Goal: Transaction & Acquisition: Purchase product/service

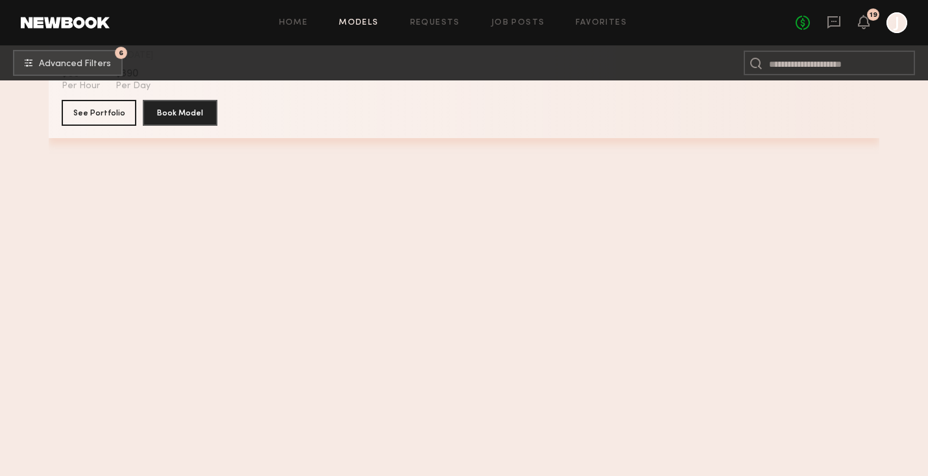
scroll to position [10924, 0]
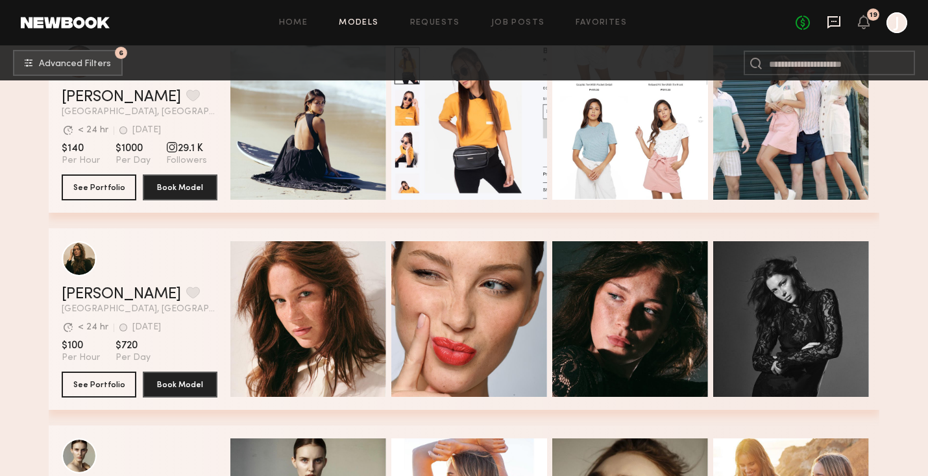
click at [834, 23] on icon at bounding box center [834, 22] width 14 height 14
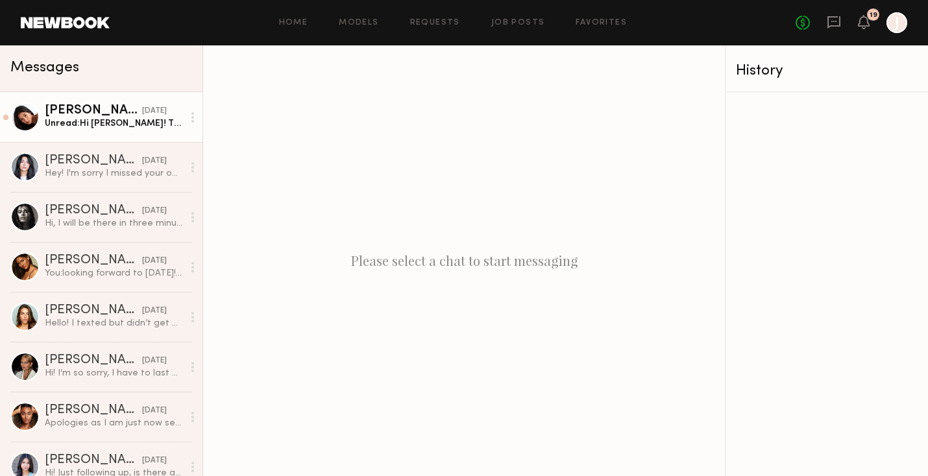
click at [114, 119] on div "Unread: Hi Jason! Thank you so much for reaching out to me, I’d love to hear mo…" at bounding box center [114, 123] width 138 height 12
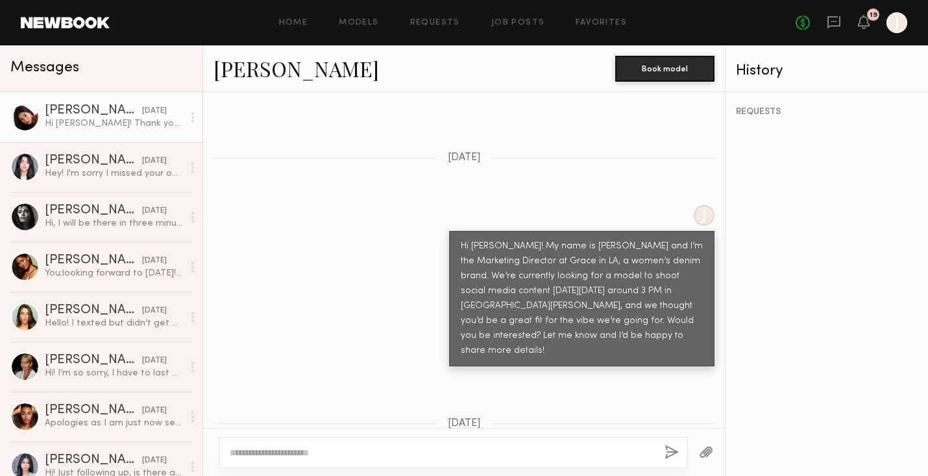
scroll to position [524, 0]
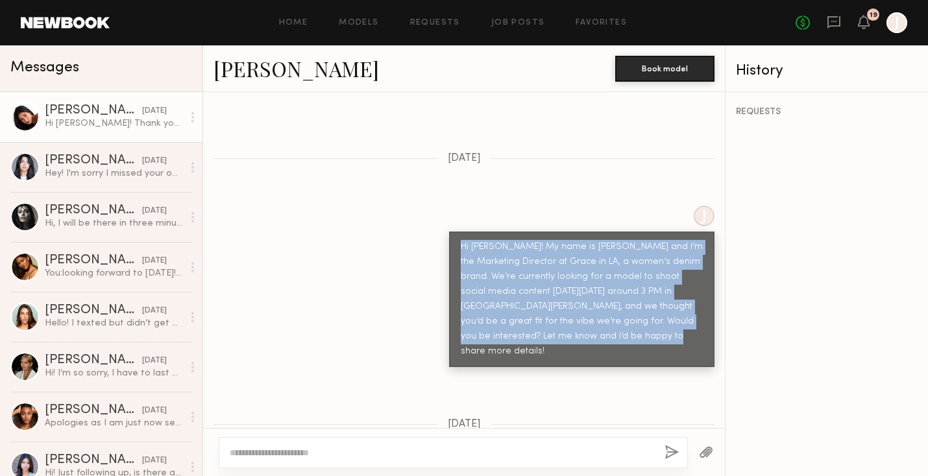
drag, startPoint x: 627, startPoint y: 313, endPoint x: 451, endPoint y: 220, distance: 199.7
click at [451, 232] on div "Hi Giti! My name is Jason and I’m the Marketing Director at Grace in LA, a wome…" at bounding box center [581, 300] width 265 height 136
copy div "Hi Giti! My name is Jason and I’m the Marketing Director at Grace in LA, a wome…"
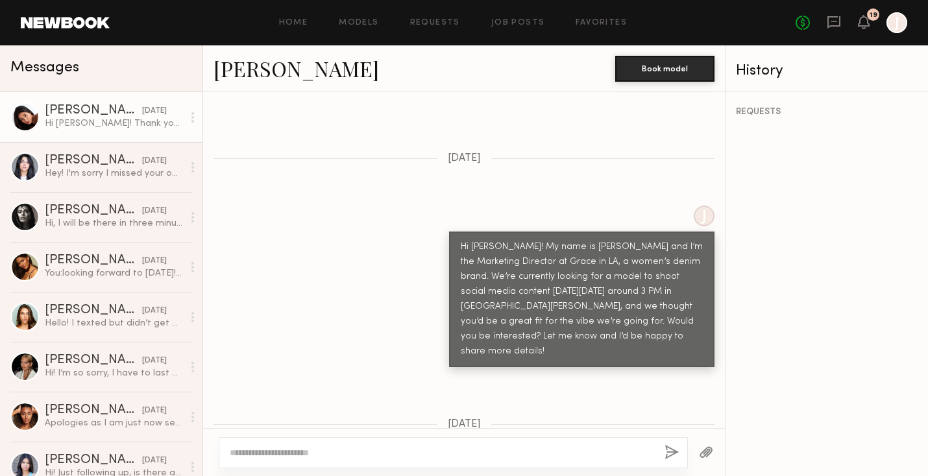
click at [444, 229] on div "J Hi Giti! My name is Jason and I’m the Marketing Director at Grace in LA, a wo…" at bounding box center [464, 287] width 522 height 162
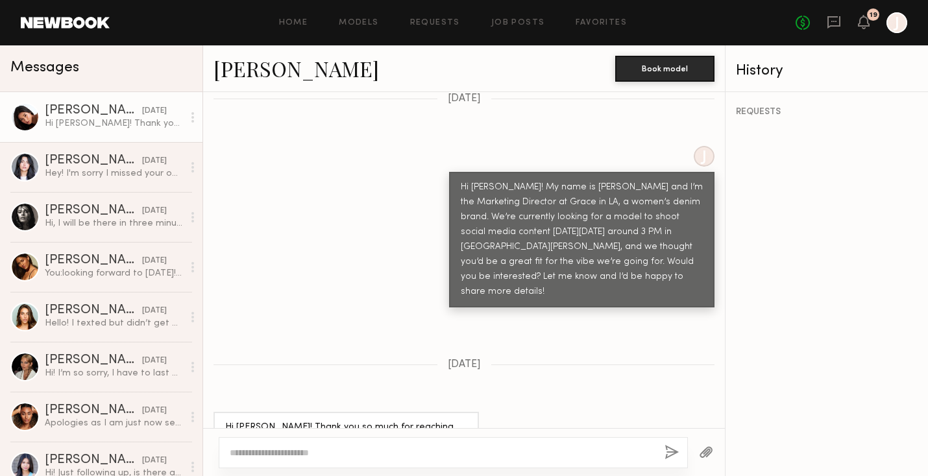
click at [252, 65] on link "Giti T." at bounding box center [295, 69] width 165 height 28
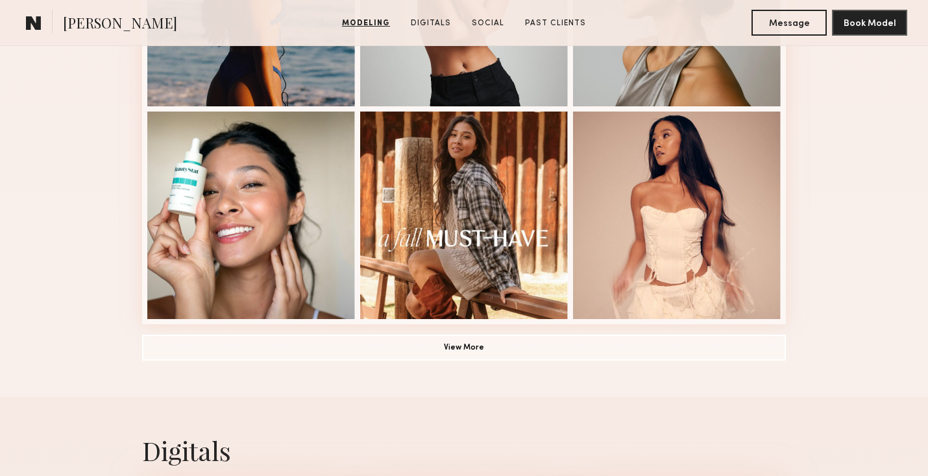
scroll to position [926, 0]
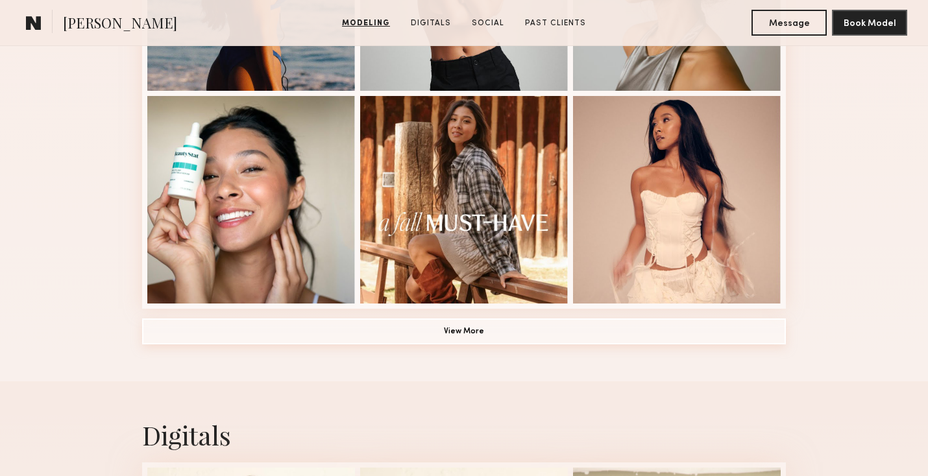
click at [472, 329] on button "View More" at bounding box center [464, 332] width 644 height 26
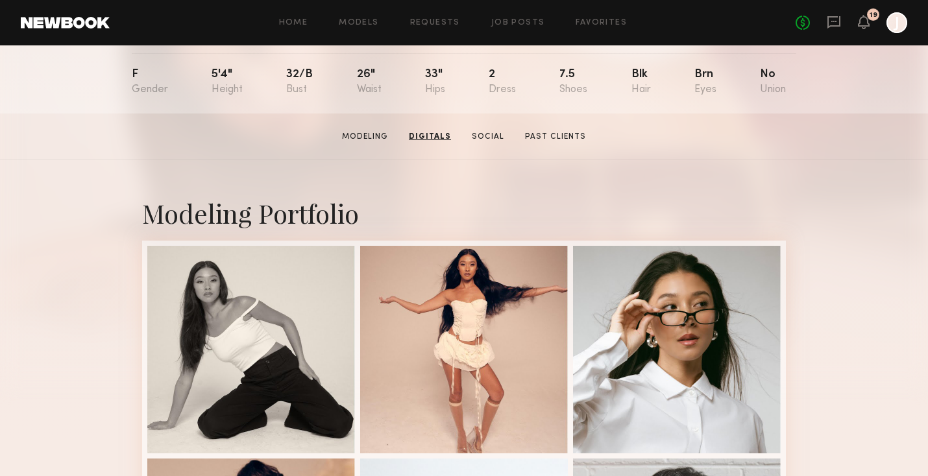
scroll to position [0, 0]
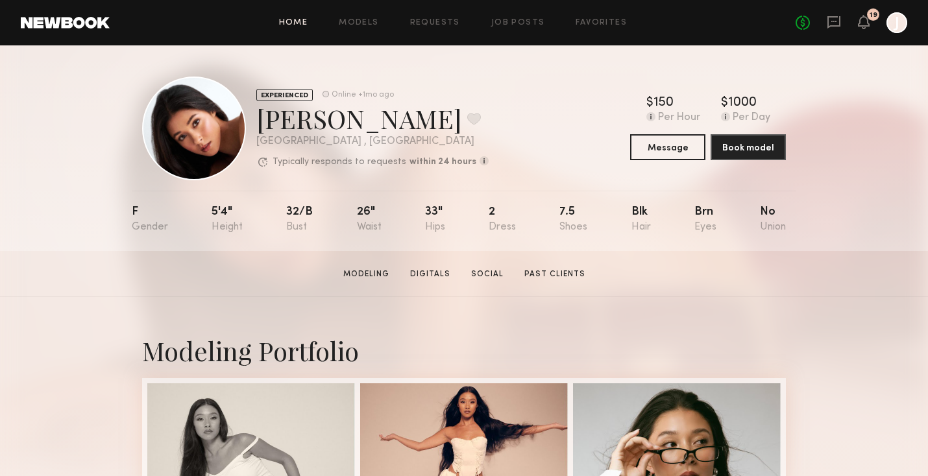
click at [299, 26] on link "Home" at bounding box center [293, 23] width 29 height 8
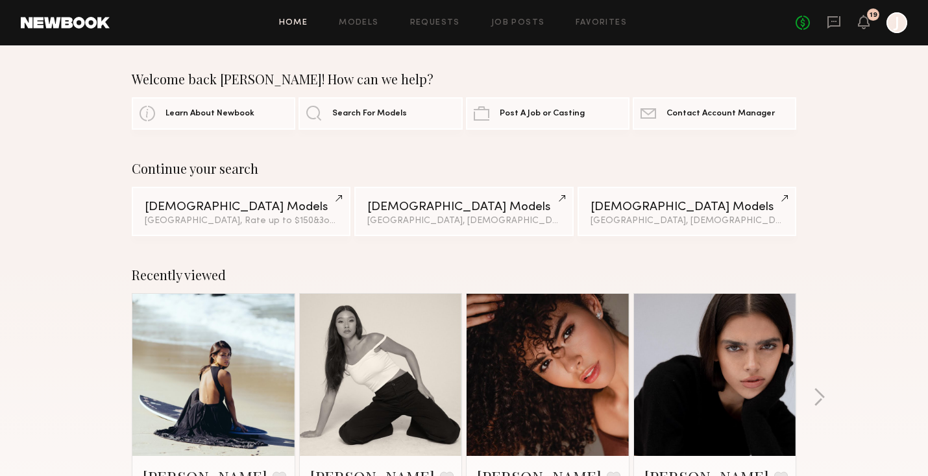
click at [368, 17] on div "Home Models Requests Job Posts Favorites Sign Out No fees up to $5,000 19 J" at bounding box center [508, 22] width 797 height 21
click at [364, 19] on link "Models" at bounding box center [359, 23] width 40 height 8
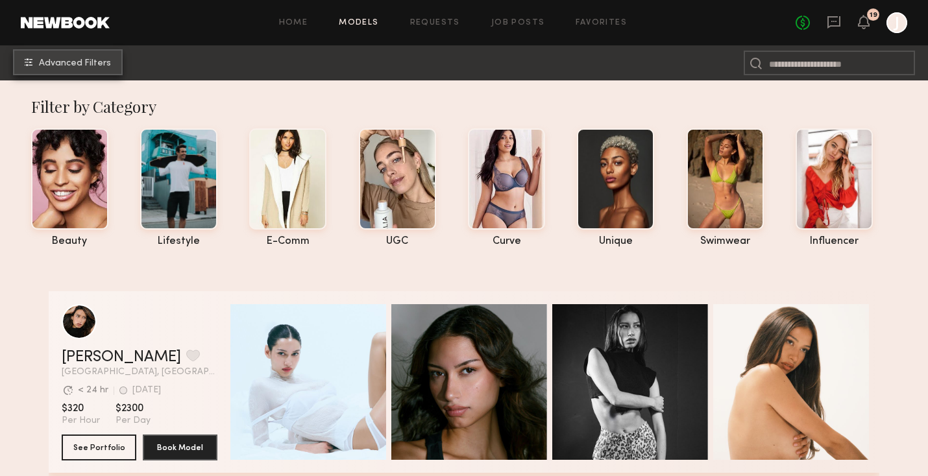
click at [97, 60] on span "Advanced Filters" at bounding box center [75, 63] width 72 height 9
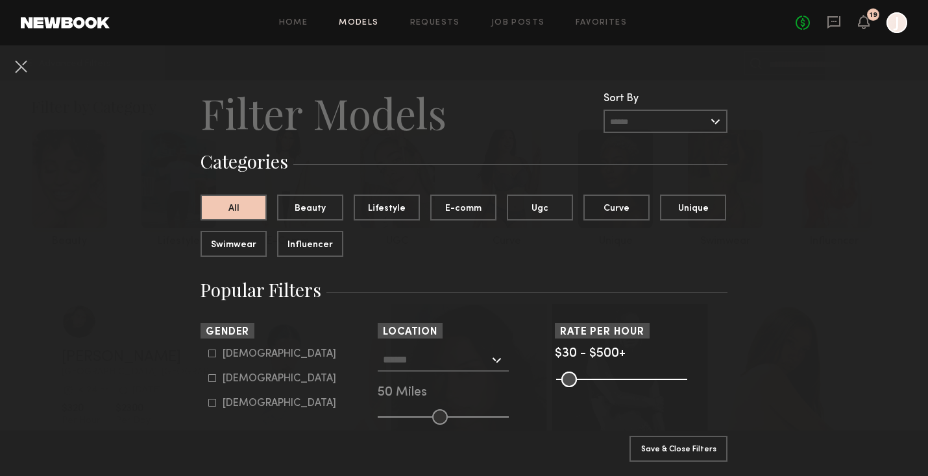
click at [435, 367] on input "text" at bounding box center [436, 359] width 106 height 22
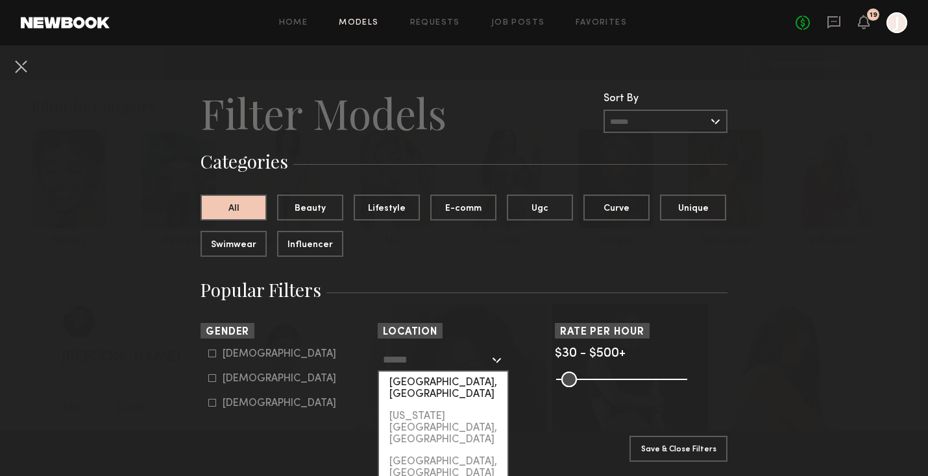
click at [422, 384] on div "[GEOGRAPHIC_DATA], [GEOGRAPHIC_DATA]" at bounding box center [443, 389] width 128 height 34
type input "**********"
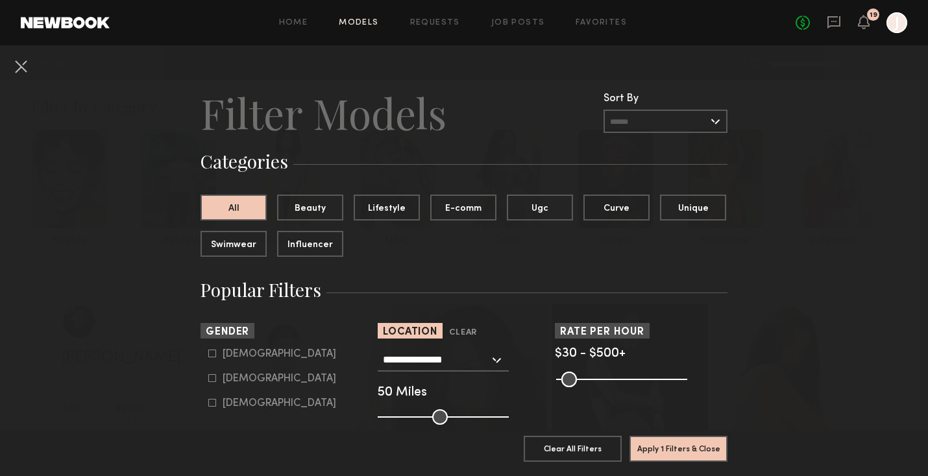
click at [691, 376] on div "Pro Tip: Rates are often negotiable. We recommend increasing search max by $50." at bounding box center [641, 379] width 173 height 16
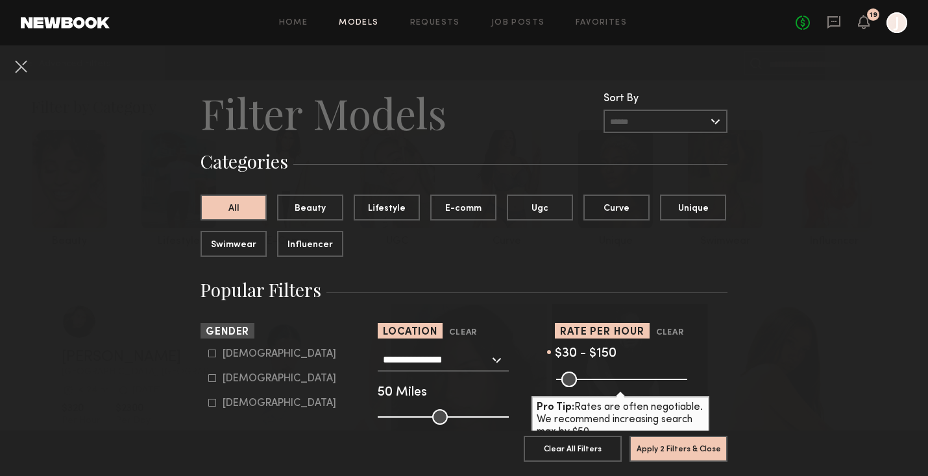
drag, startPoint x: 677, startPoint y: 381, endPoint x: 593, endPoint y: 382, distance: 84.4
type input "***"
click at [593, 382] on input "range" at bounding box center [621, 380] width 131 height 16
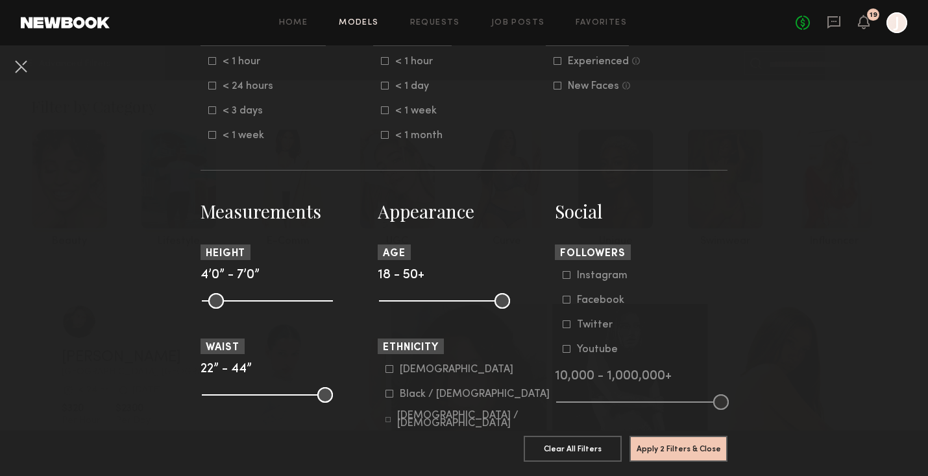
scroll to position [428, 0]
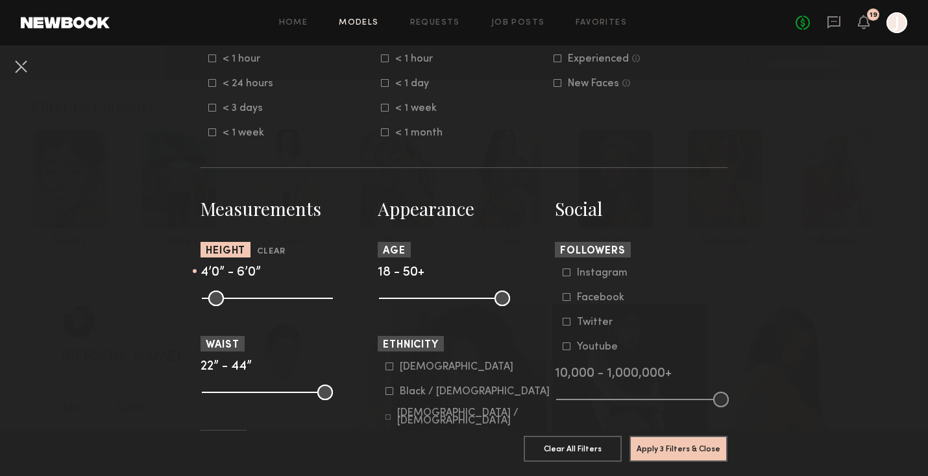
drag, startPoint x: 322, startPoint y: 297, endPoint x: 286, endPoint y: 297, distance: 37.0
type input "**"
click at [286, 297] on input "range" at bounding box center [267, 299] width 131 height 16
drag, startPoint x: 507, startPoint y: 300, endPoint x: 440, endPoint y: 300, distance: 66.8
type input "**"
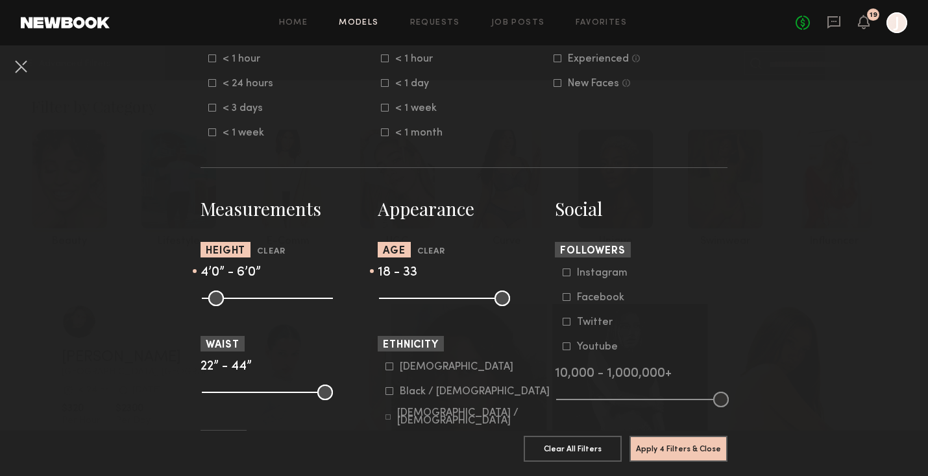
click at [441, 300] on input "range" at bounding box center [444, 299] width 131 height 16
click at [655, 448] on button "Apply 4 Filters & Close" at bounding box center [678, 448] width 98 height 26
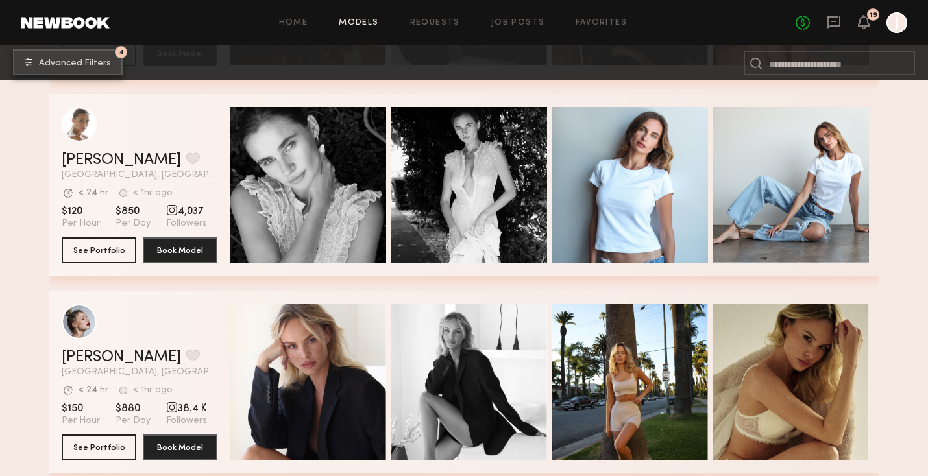
scroll to position [592, 0]
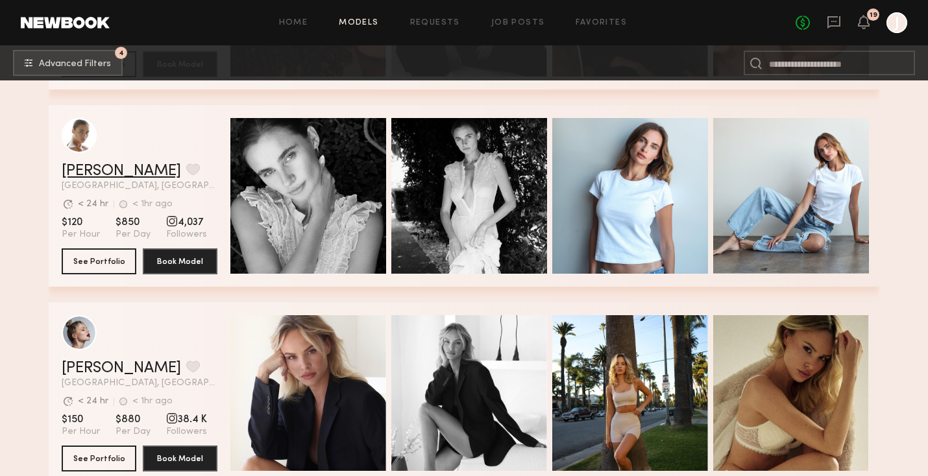
click at [91, 168] on link "[PERSON_NAME]" at bounding box center [121, 172] width 119 height 16
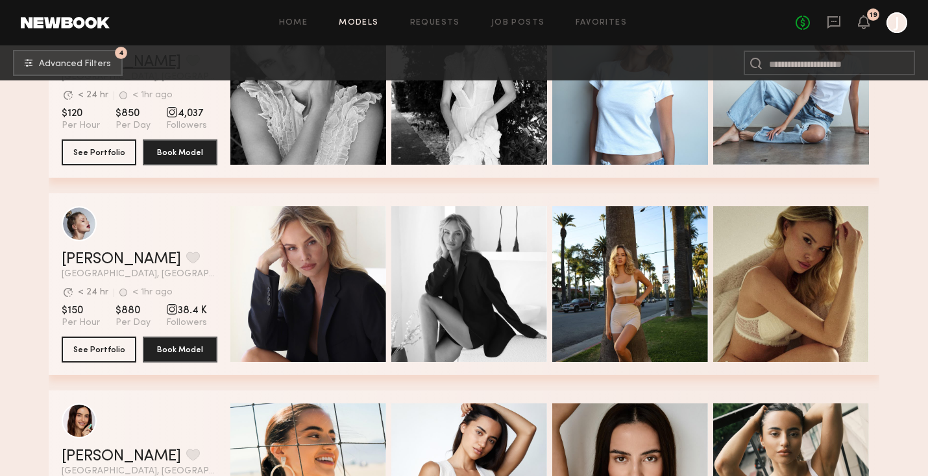
scroll to position [704, 0]
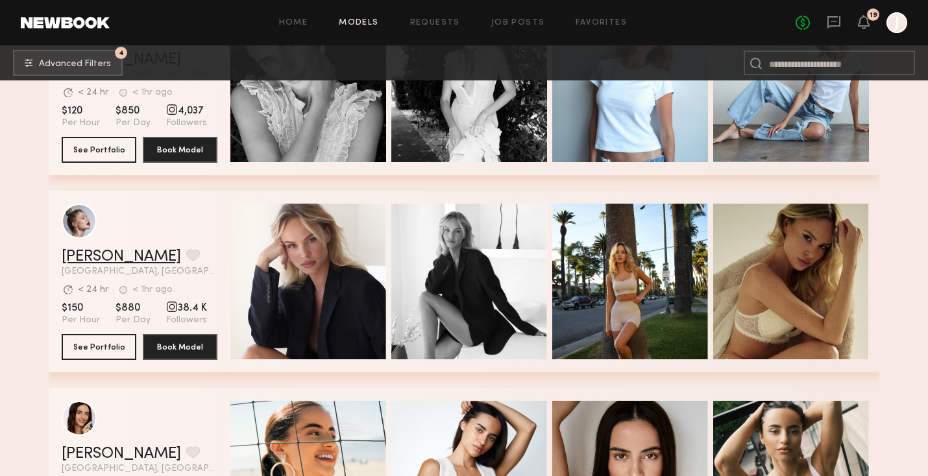
click at [93, 250] on link "[PERSON_NAME]" at bounding box center [121, 257] width 119 height 16
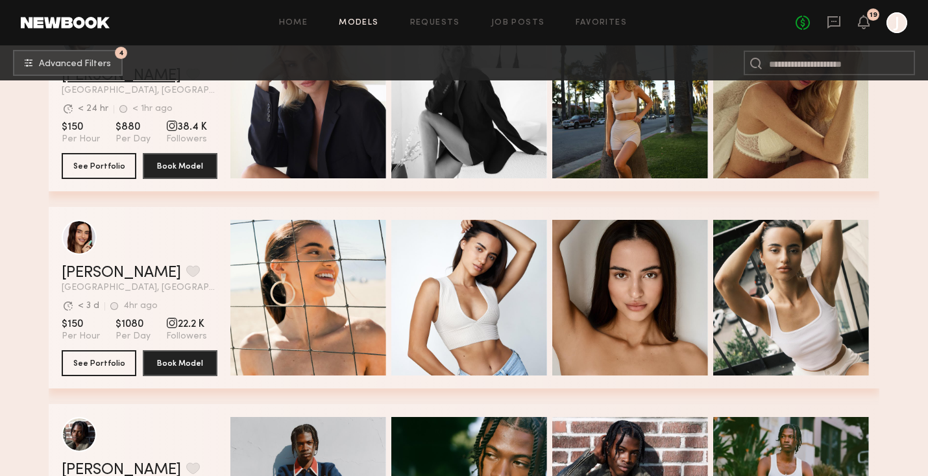
scroll to position [965, 0]
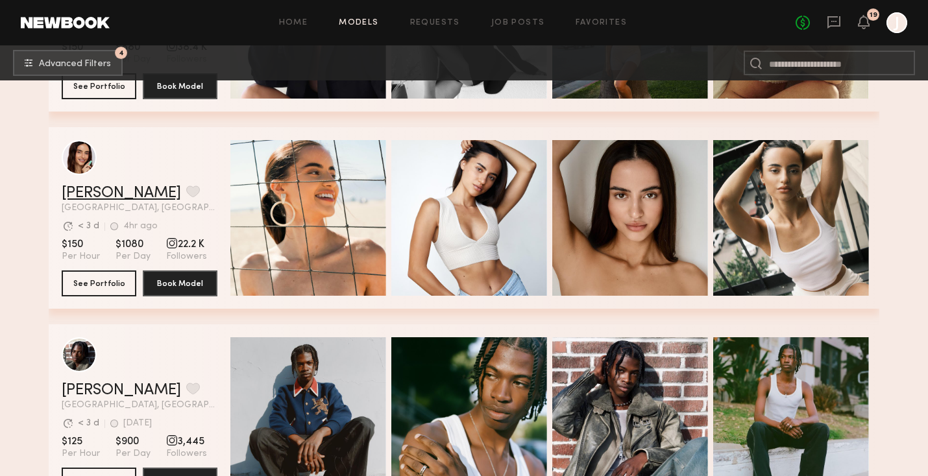
click at [91, 195] on link "[PERSON_NAME]" at bounding box center [121, 194] width 119 height 16
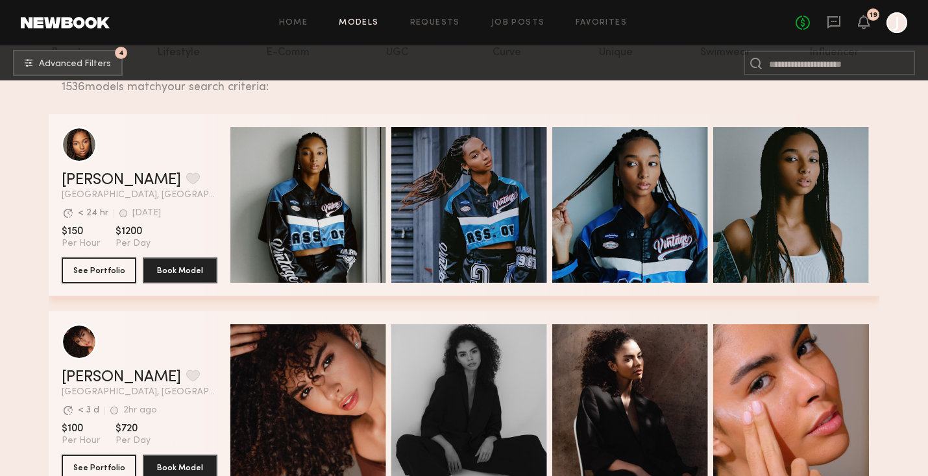
scroll to position [0, 0]
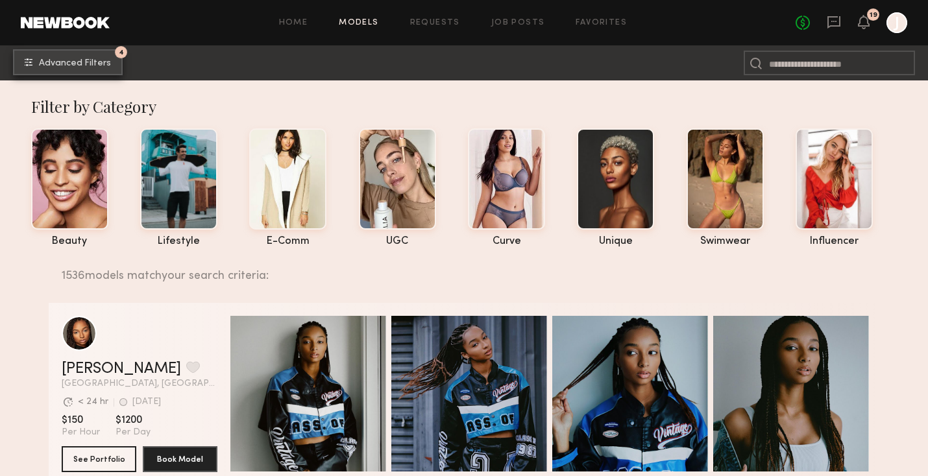
click at [56, 71] on button "4 Advanced Filters" at bounding box center [68, 62] width 110 height 26
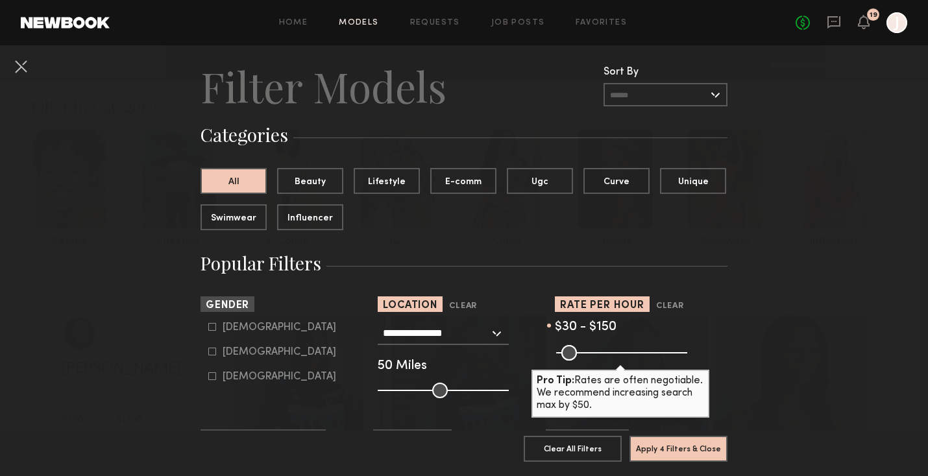
scroll to position [29, 0]
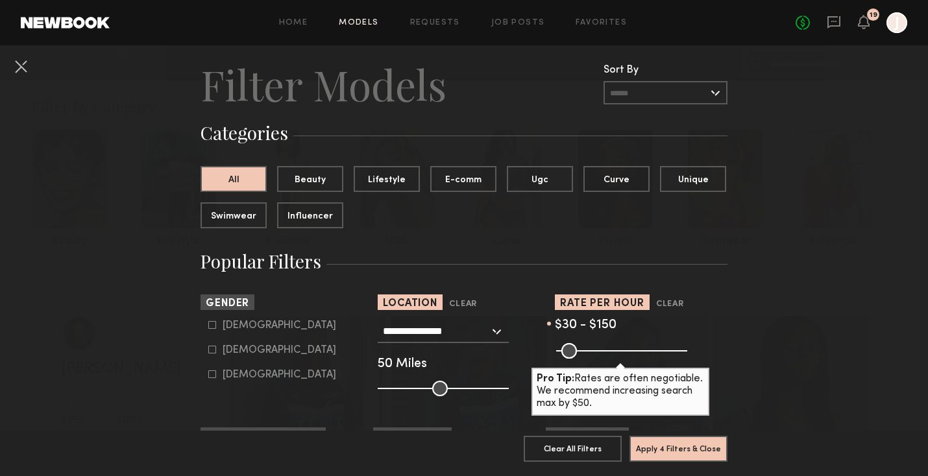
click at [227, 344] on form "[DEMOGRAPHIC_DATA] [DEMOGRAPHIC_DATA] [DEMOGRAPHIC_DATA]" at bounding box center [290, 350] width 165 height 61
click at [240, 350] on div "[DEMOGRAPHIC_DATA]" at bounding box center [280, 351] width 114 height 8
type input "**"
click at [653, 448] on button "Apply 5 Filters & Close" at bounding box center [678, 448] width 98 height 26
